Goal: Task Accomplishment & Management: Complete application form

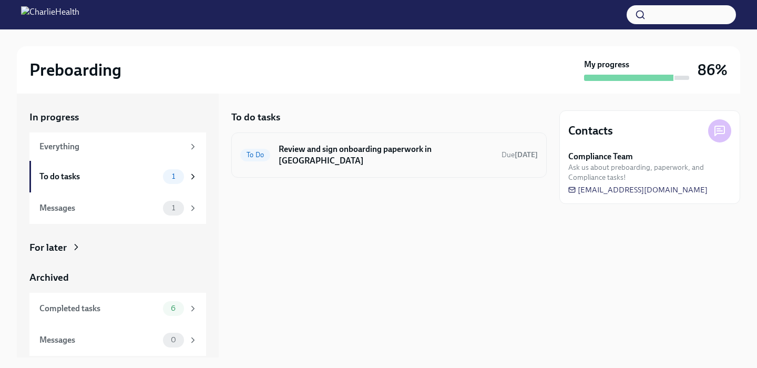
click at [321, 157] on div "To Do Review and sign onboarding paperwork in UKG Due [DATE]" at bounding box center [388, 154] width 297 height 27
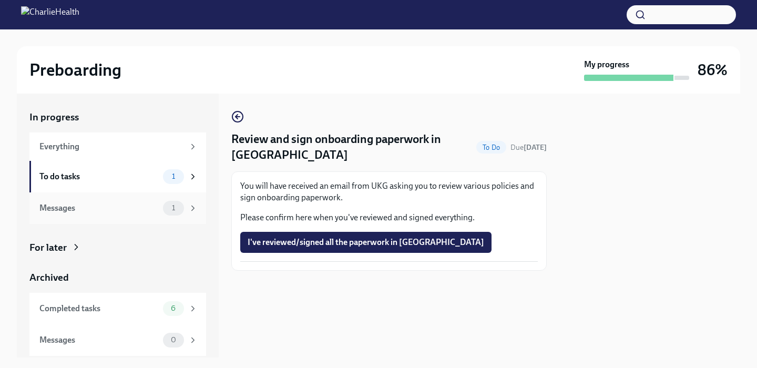
click at [121, 205] on div "Messages" at bounding box center [98, 208] width 119 height 12
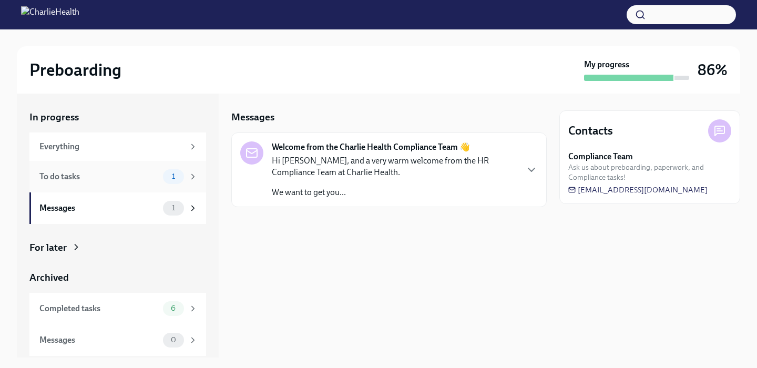
click at [150, 171] on div "To do tasks" at bounding box center [98, 177] width 119 height 12
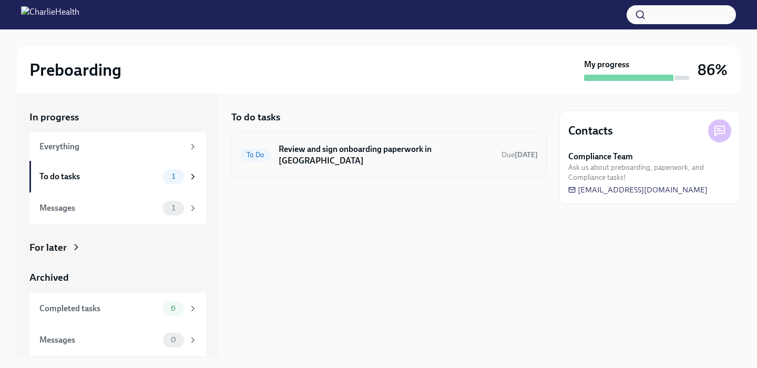
click at [308, 160] on div "To Do Review and sign onboarding paperwork in UKG Due in 2 days" at bounding box center [388, 154] width 315 height 45
click at [295, 151] on h6 "Review and sign onboarding paperwork in UKG" at bounding box center [385, 154] width 214 height 23
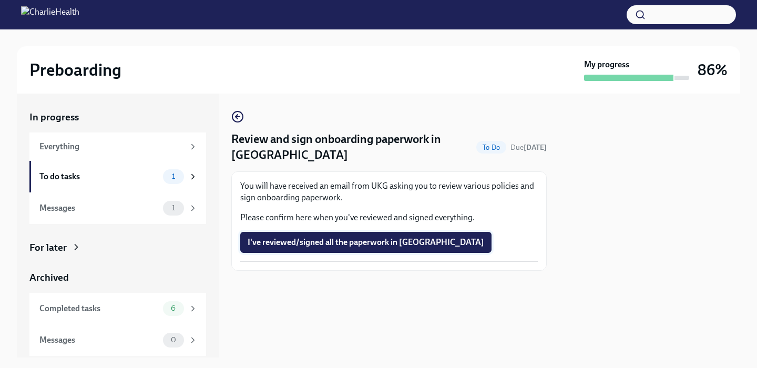
click at [312, 248] on button "I've reviewed/signed all the paperwork in UKG" at bounding box center [365, 242] width 251 height 21
